Goal: Transaction & Acquisition: Purchase product/service

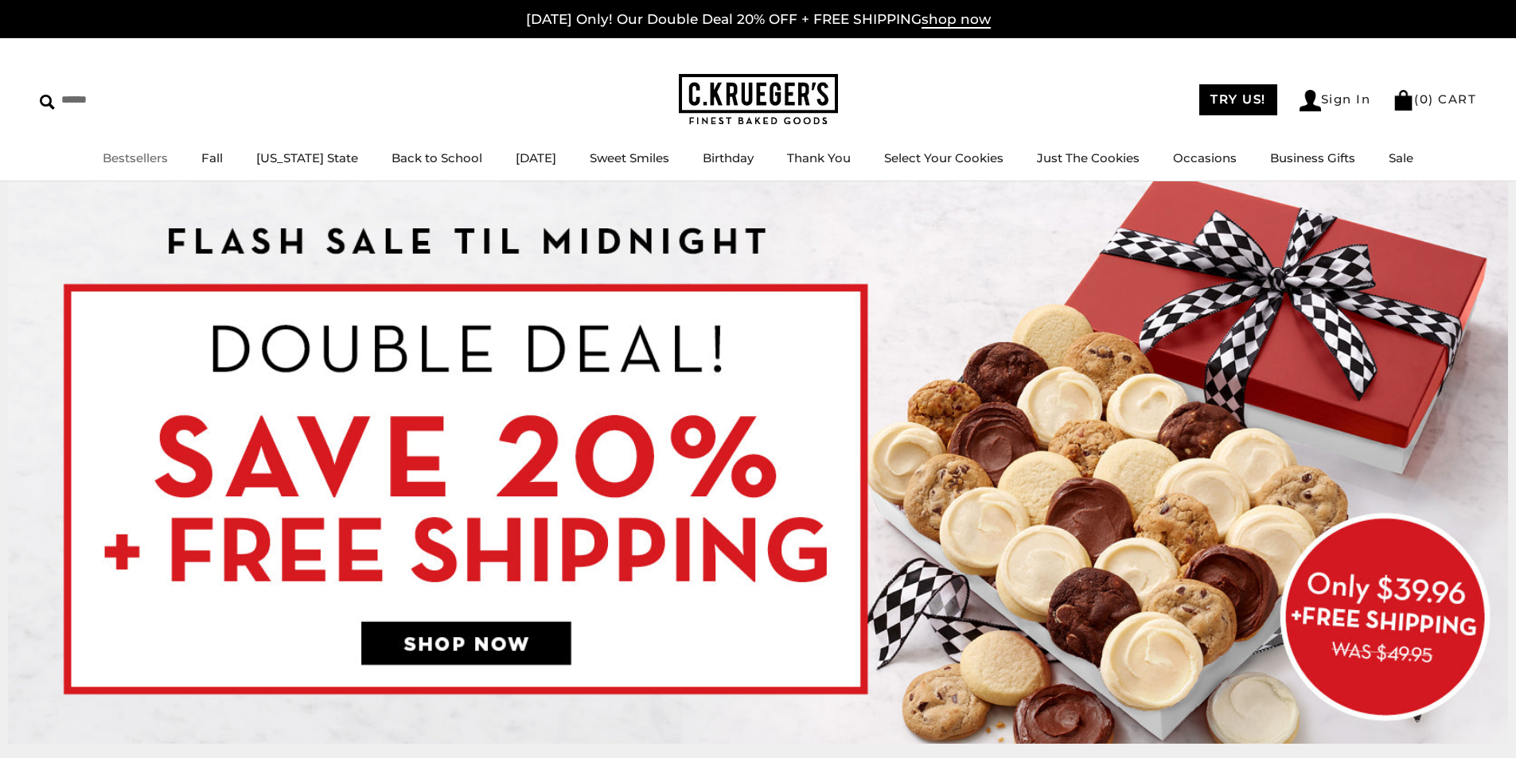
click at [138, 157] on link "Bestsellers" at bounding box center [135, 157] width 65 height 15
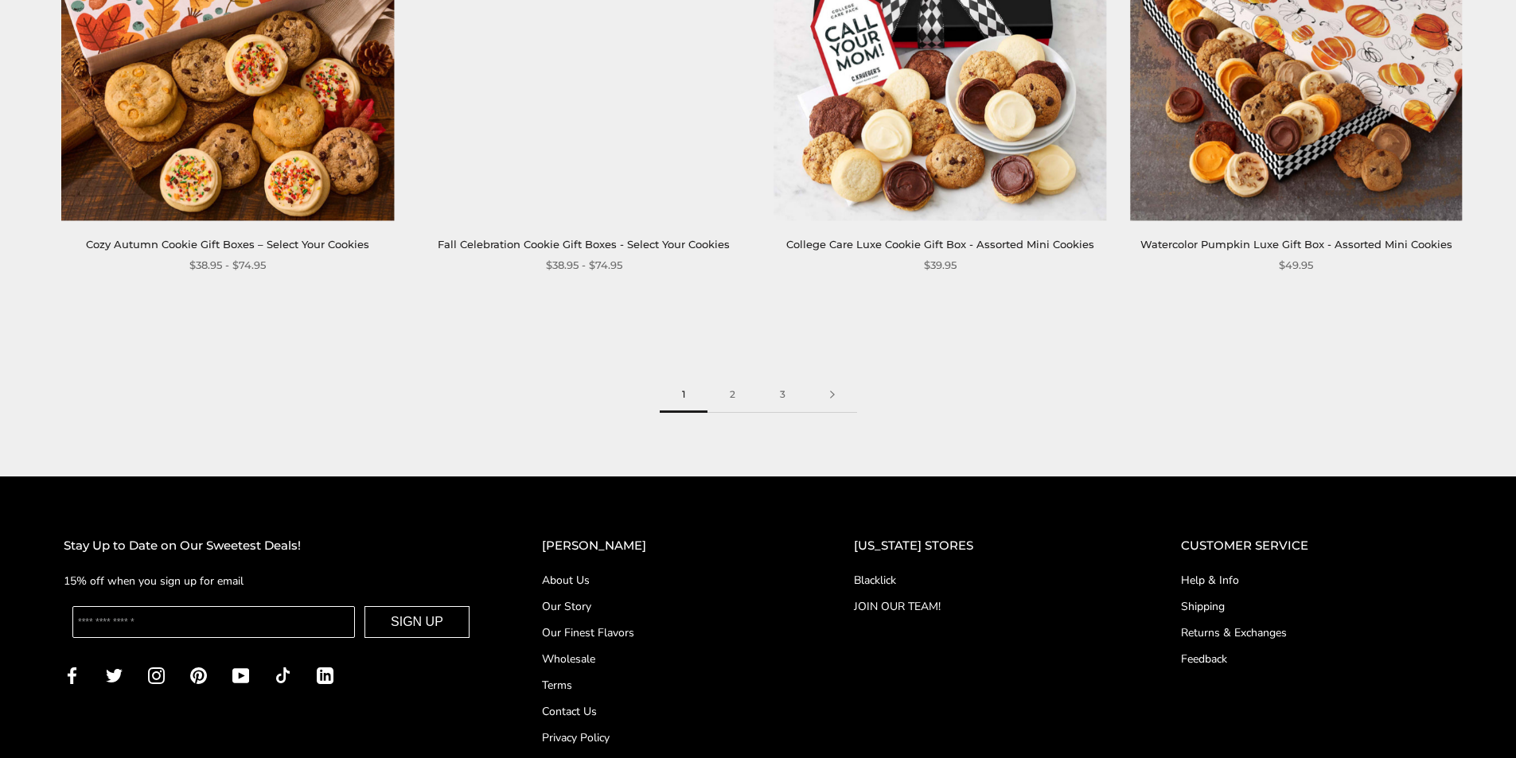
scroll to position [2626, 0]
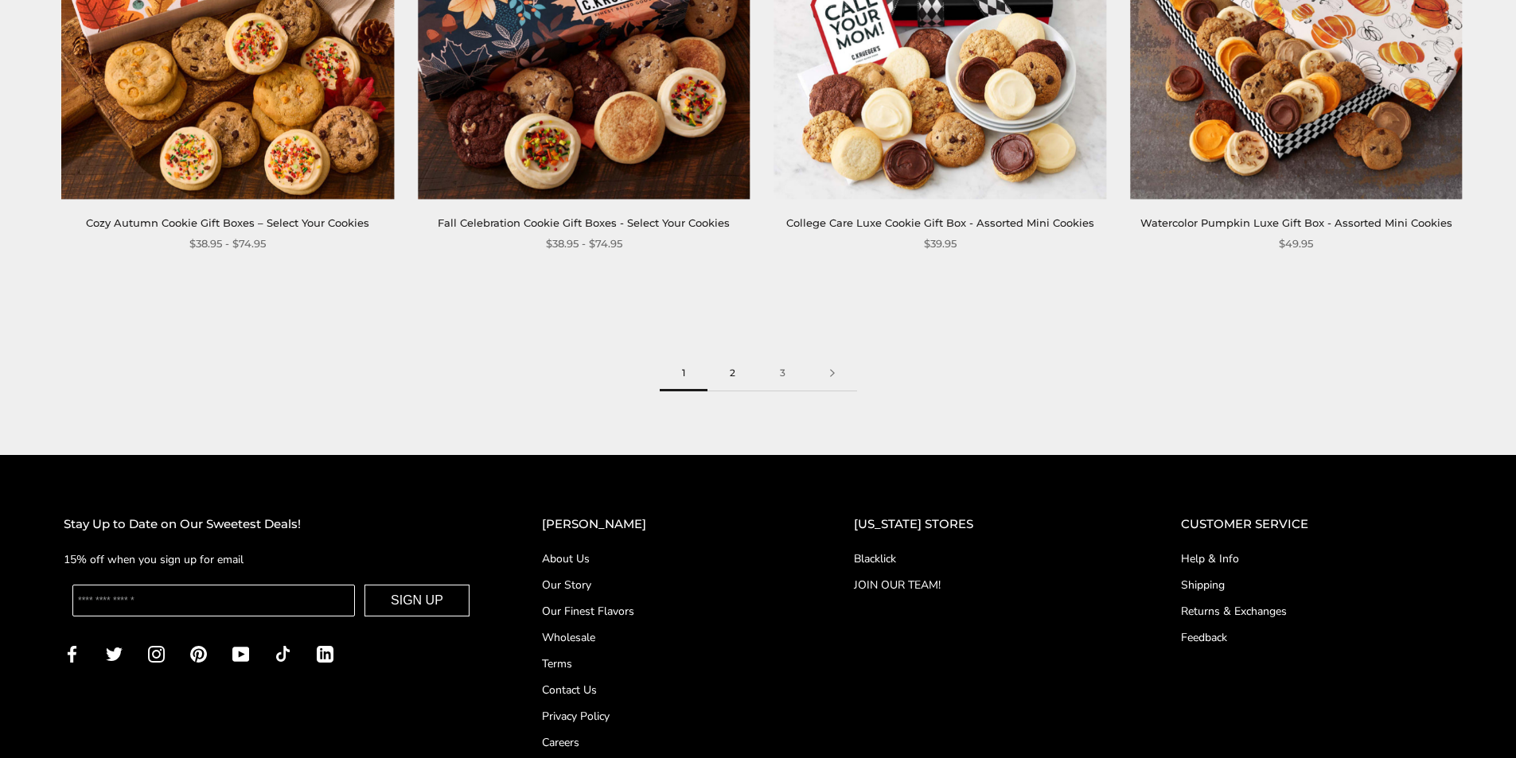
click at [737, 380] on link "2" at bounding box center [733, 374] width 50 height 36
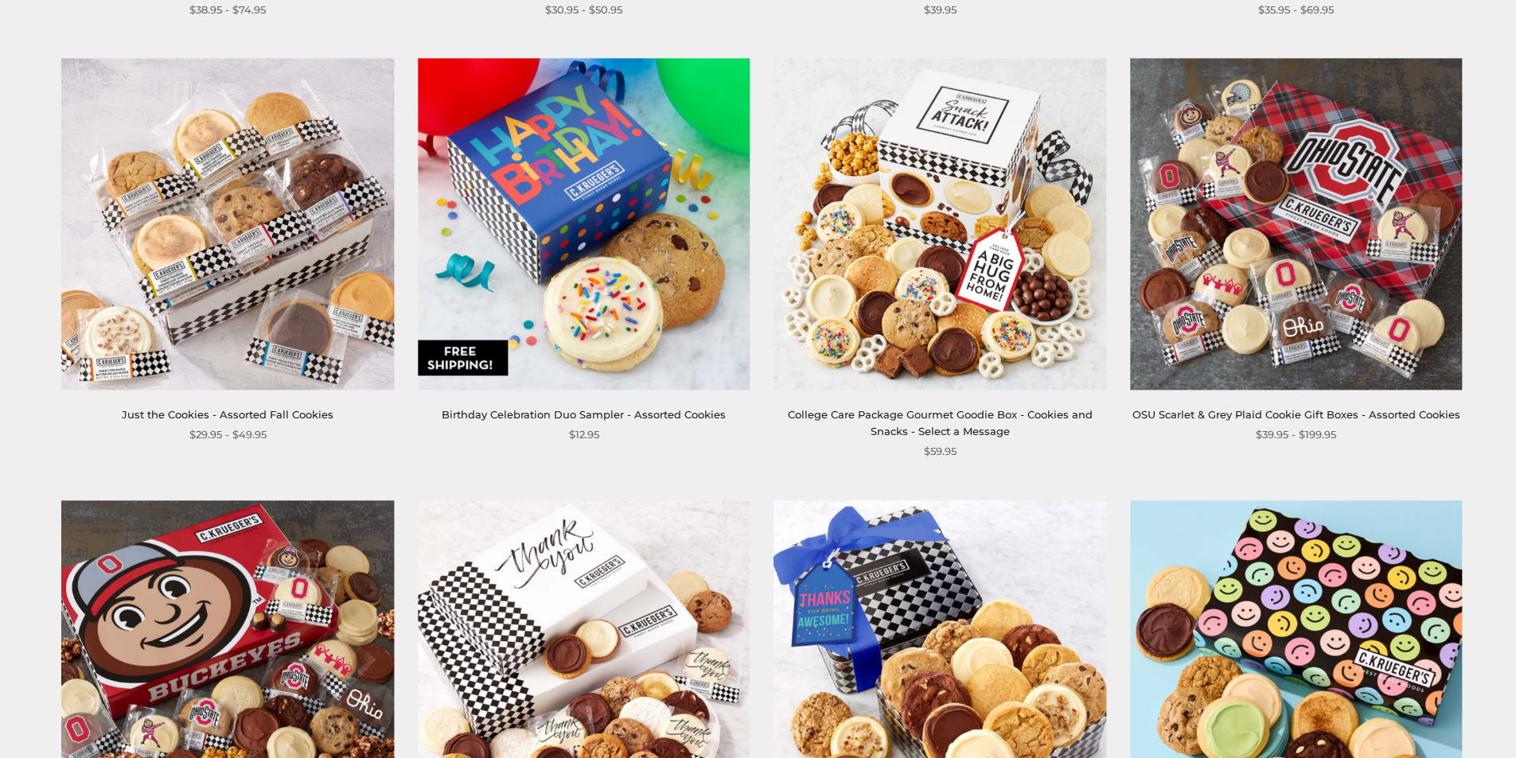
scroll to position [716, 0]
